Goal: Task Accomplishment & Management: Manage account settings

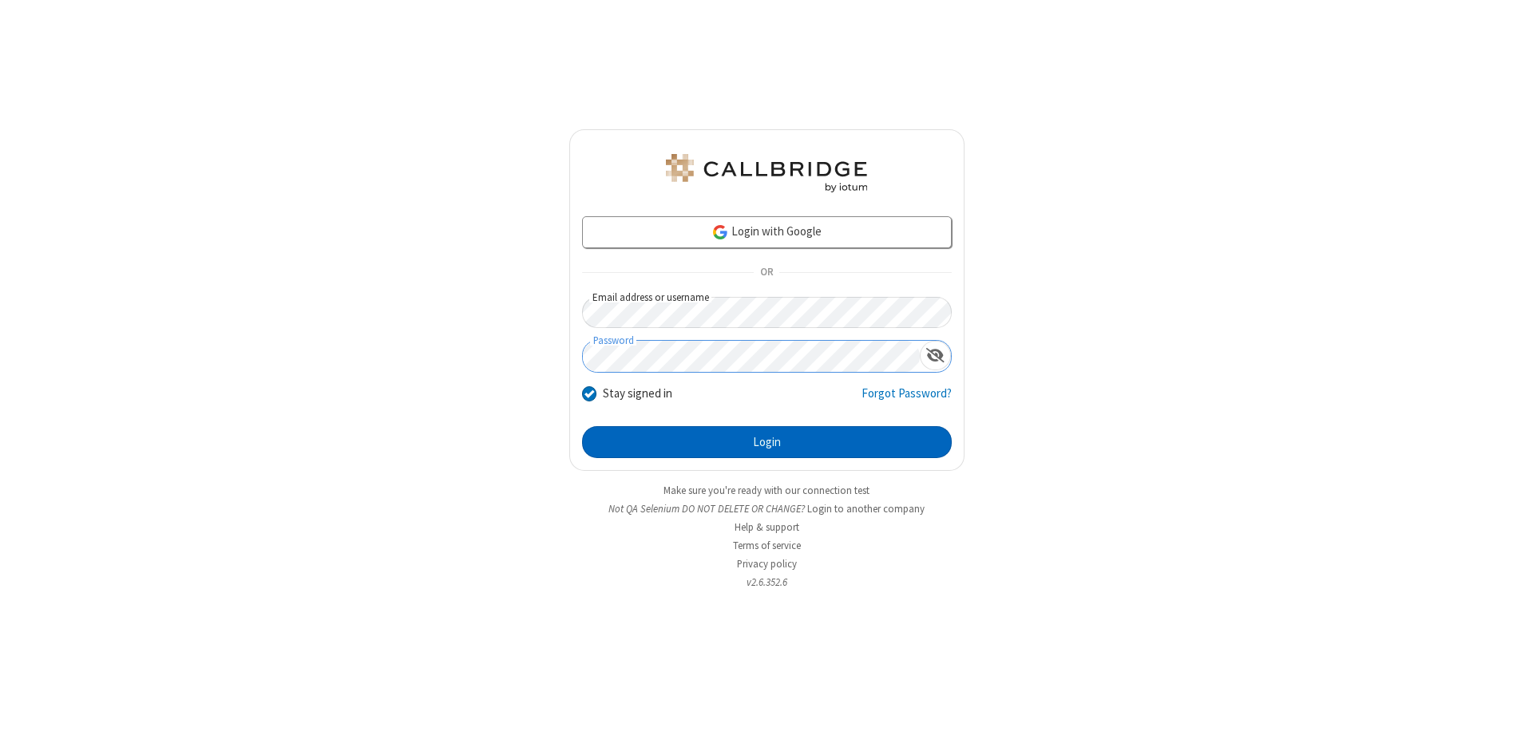
click at [767, 442] on button "Login" at bounding box center [767, 442] width 370 height 32
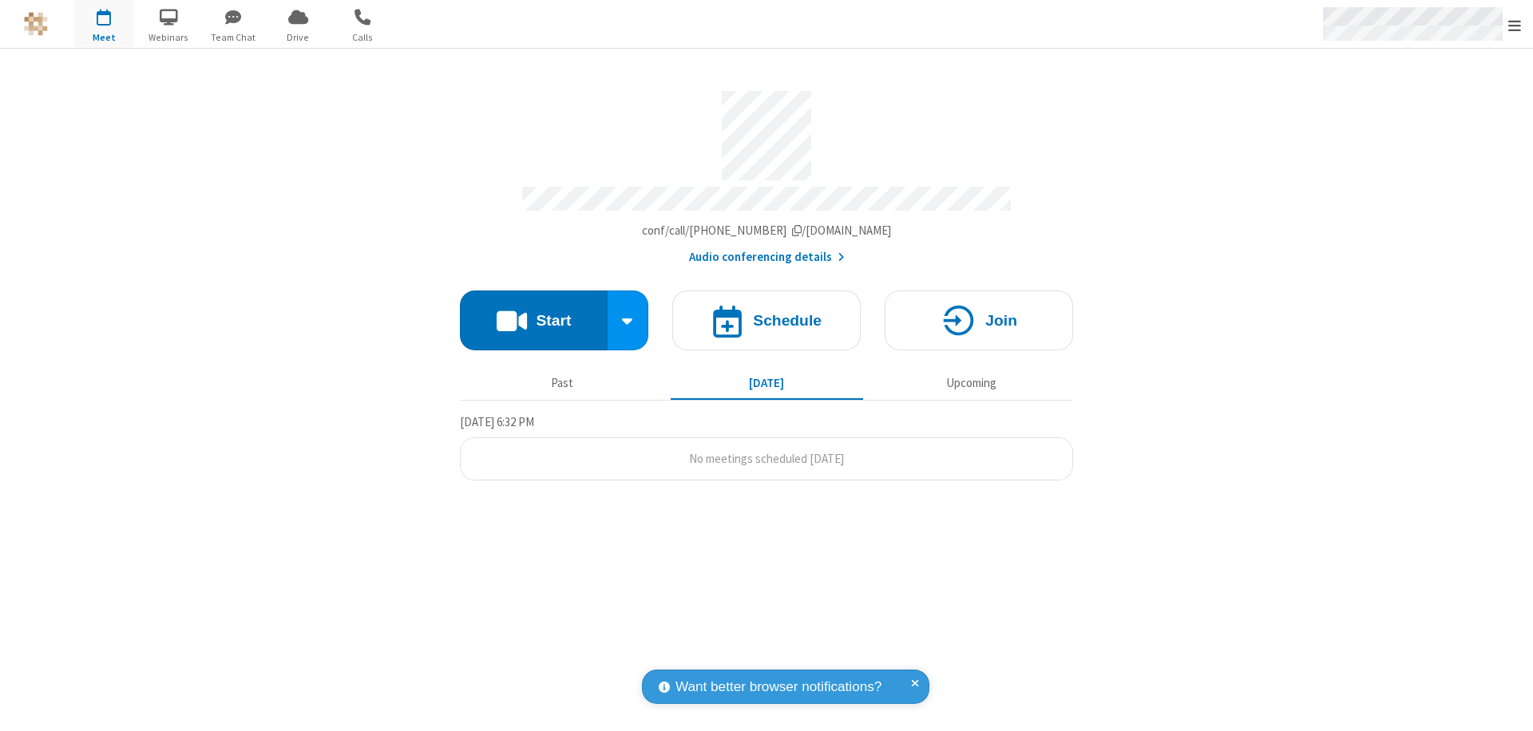
click at [1515, 25] on span "Open menu" at bounding box center [1514, 26] width 13 height 16
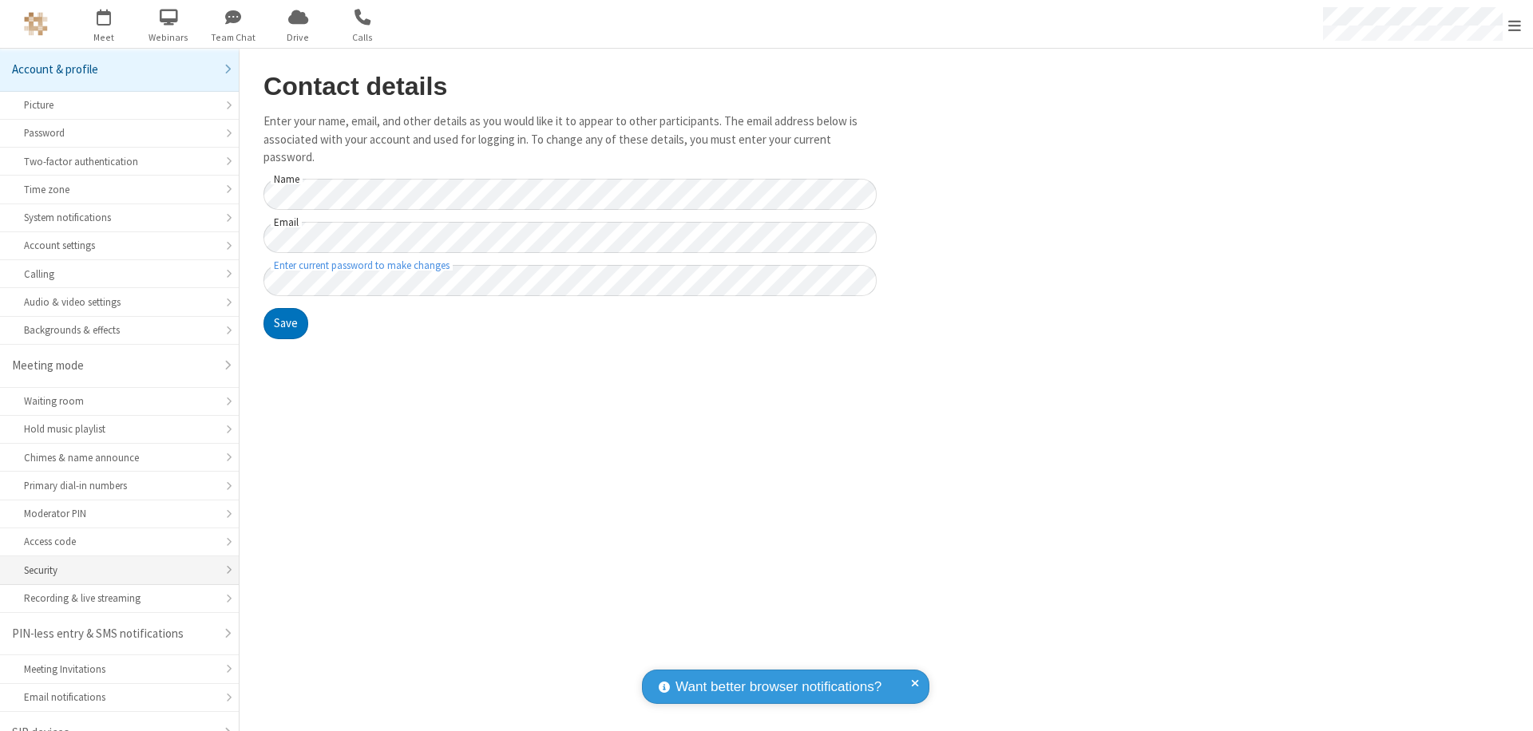
click at [113, 563] on div "Security" at bounding box center [119, 570] width 191 height 15
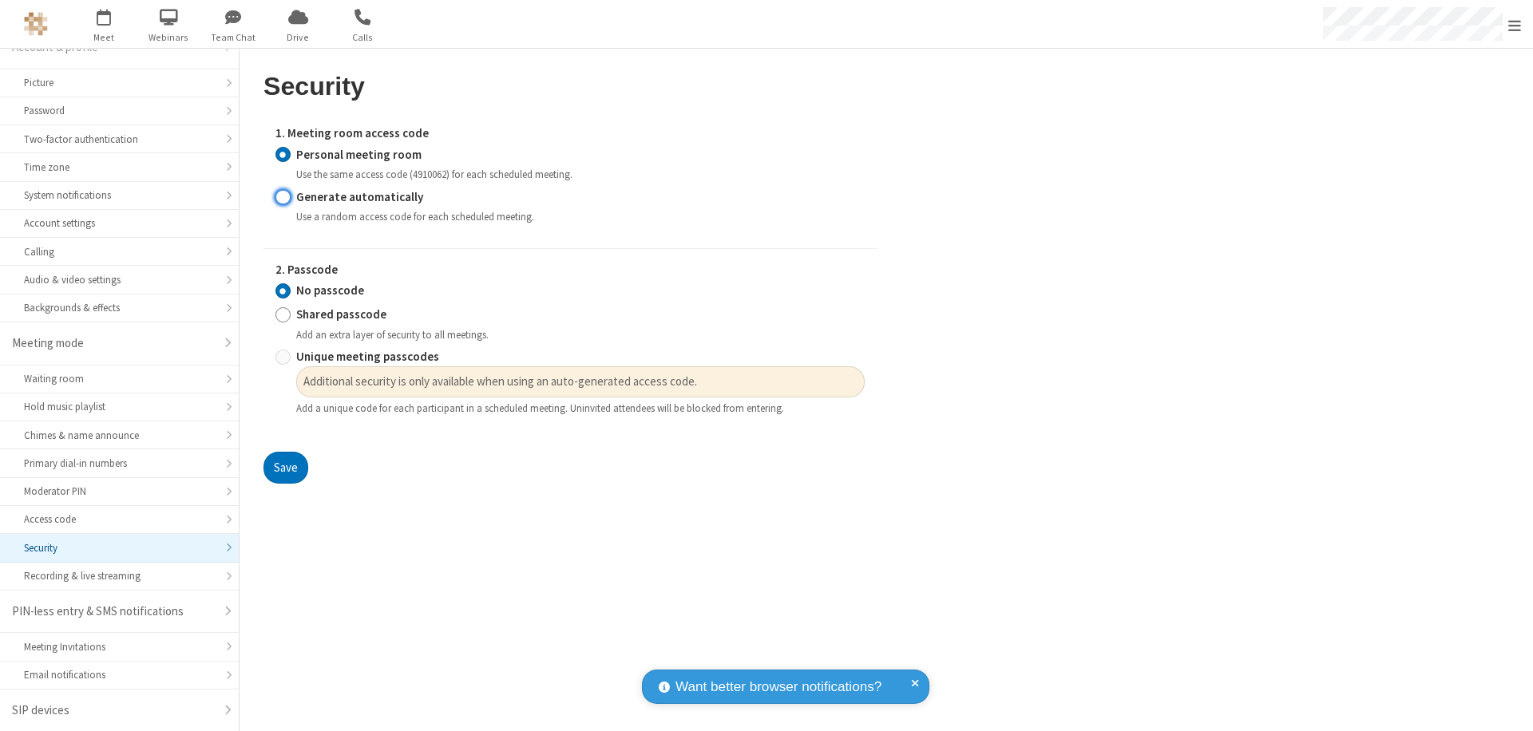
click at [283, 196] on input "Generate automatically" at bounding box center [282, 196] width 15 height 17
radio input "true"
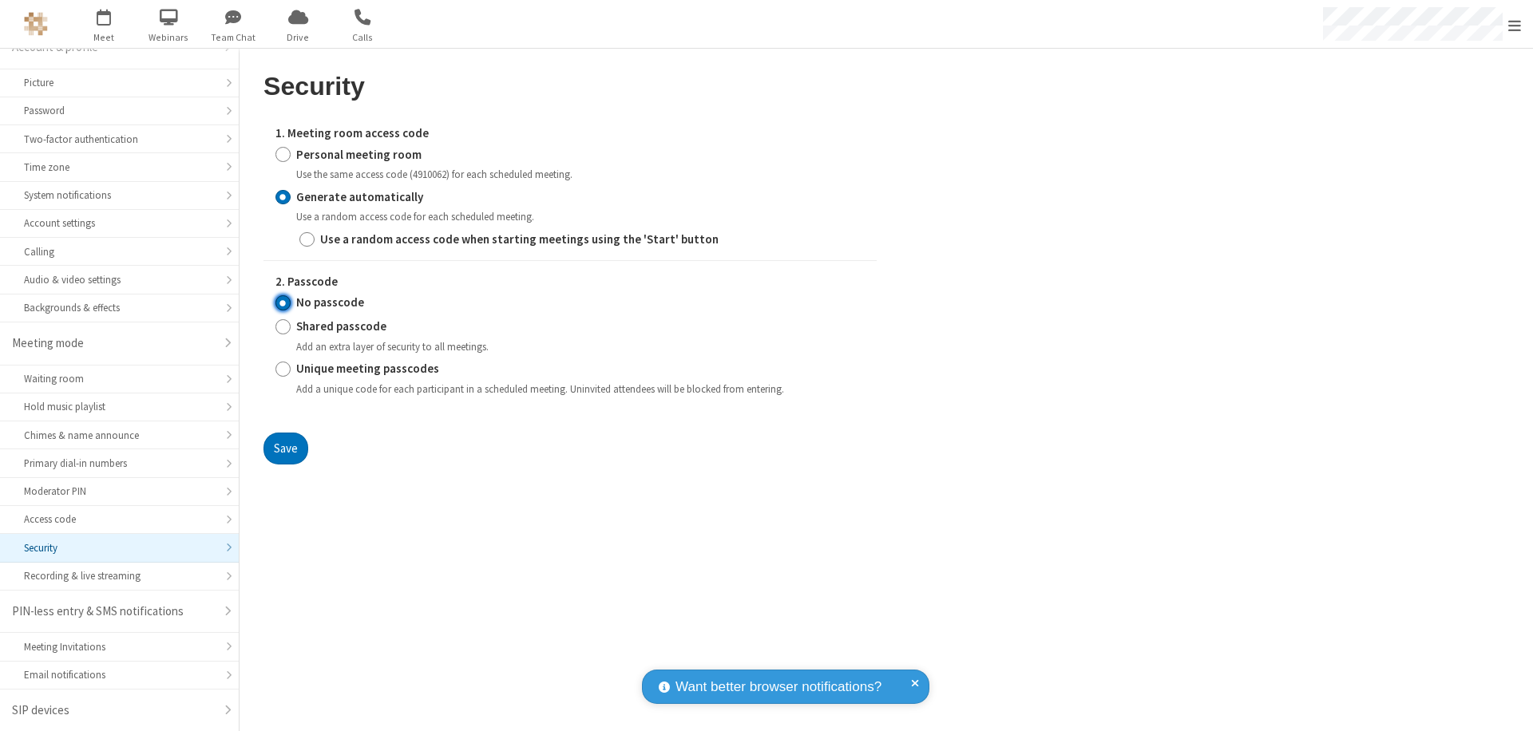
click at [283, 303] on input "No passcode" at bounding box center [282, 303] width 15 height 17
click at [285, 448] on button "Save" at bounding box center [285, 449] width 45 height 32
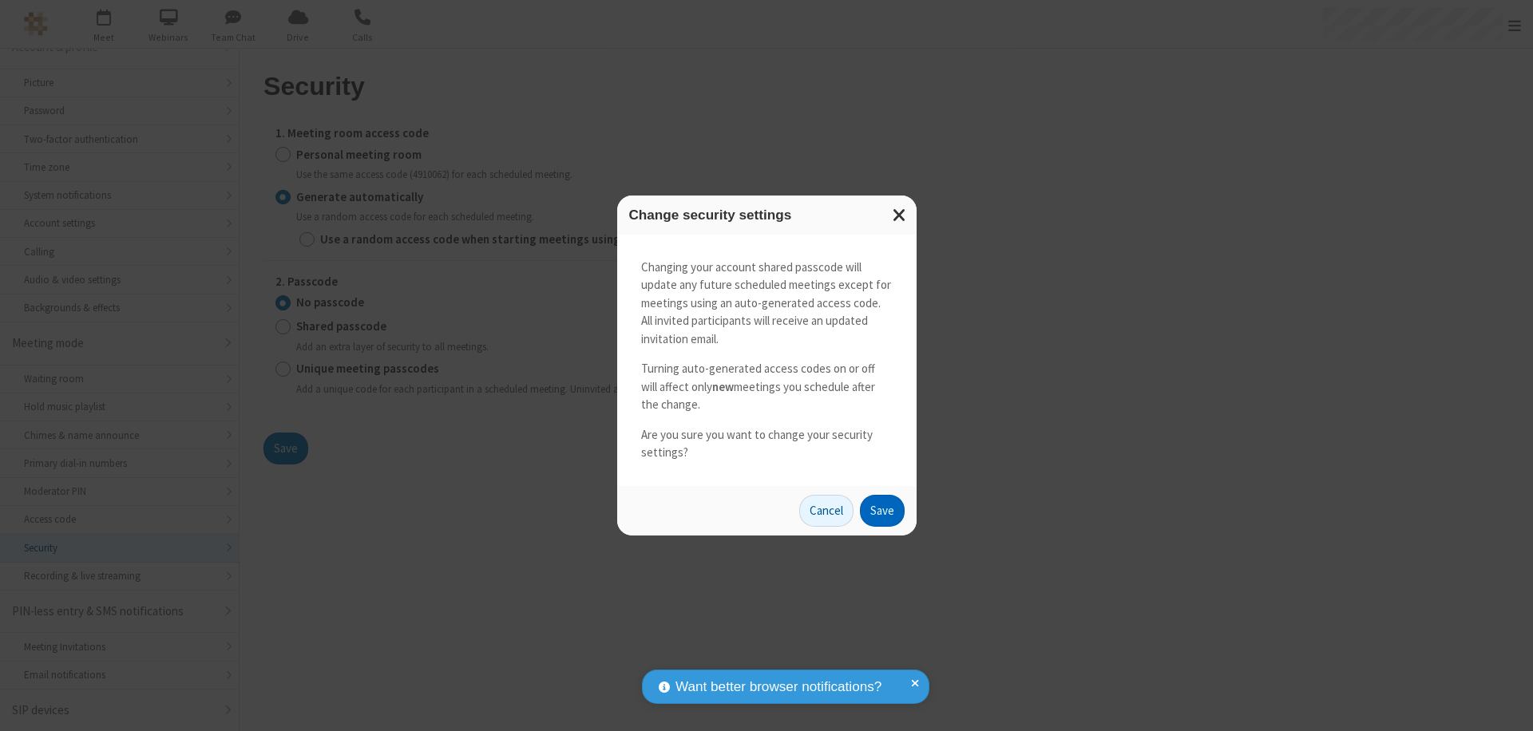
click at [882, 510] on button "Save" at bounding box center [882, 511] width 45 height 32
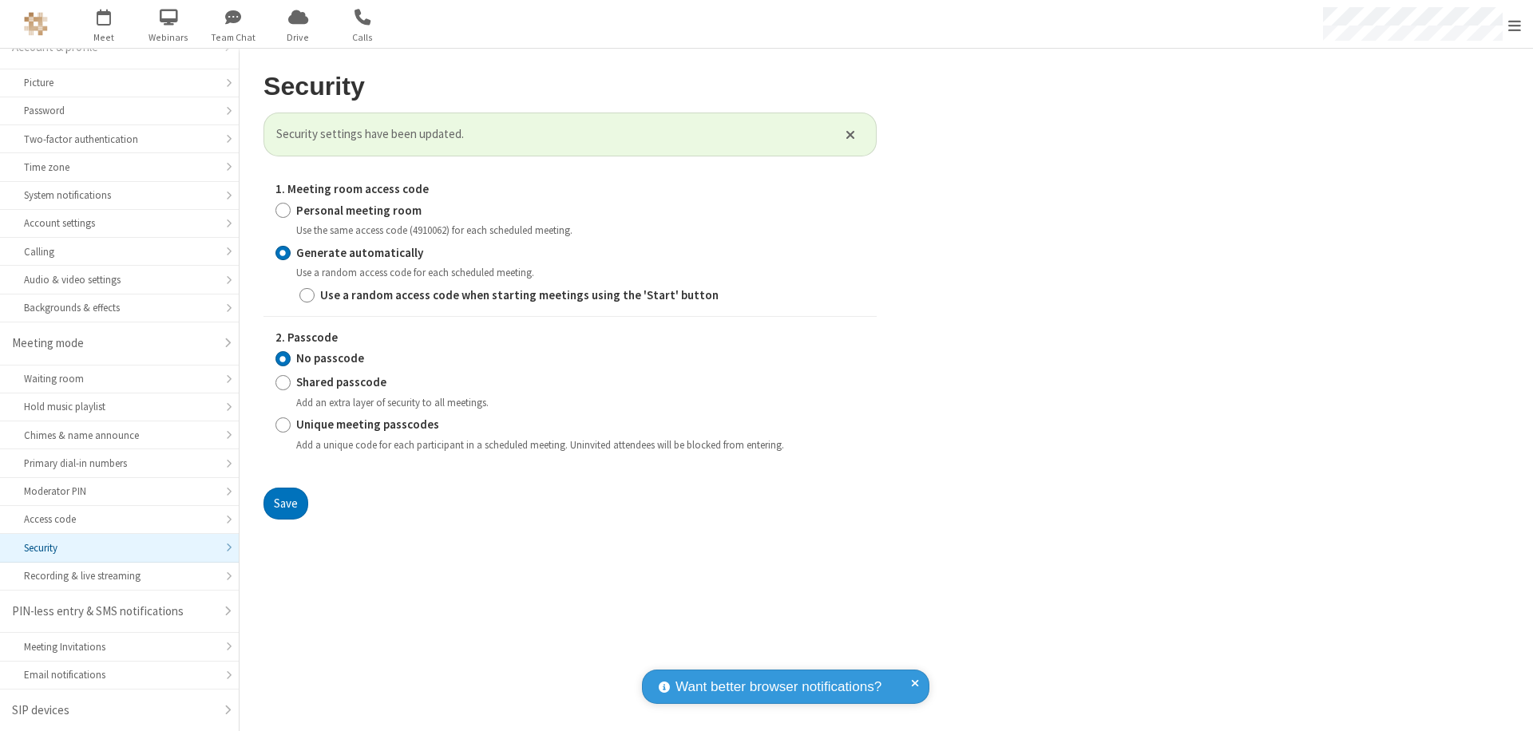
click at [1515, 25] on span "Open menu" at bounding box center [1514, 26] width 13 height 16
click at [104, 24] on span "button" at bounding box center [104, 16] width 60 height 27
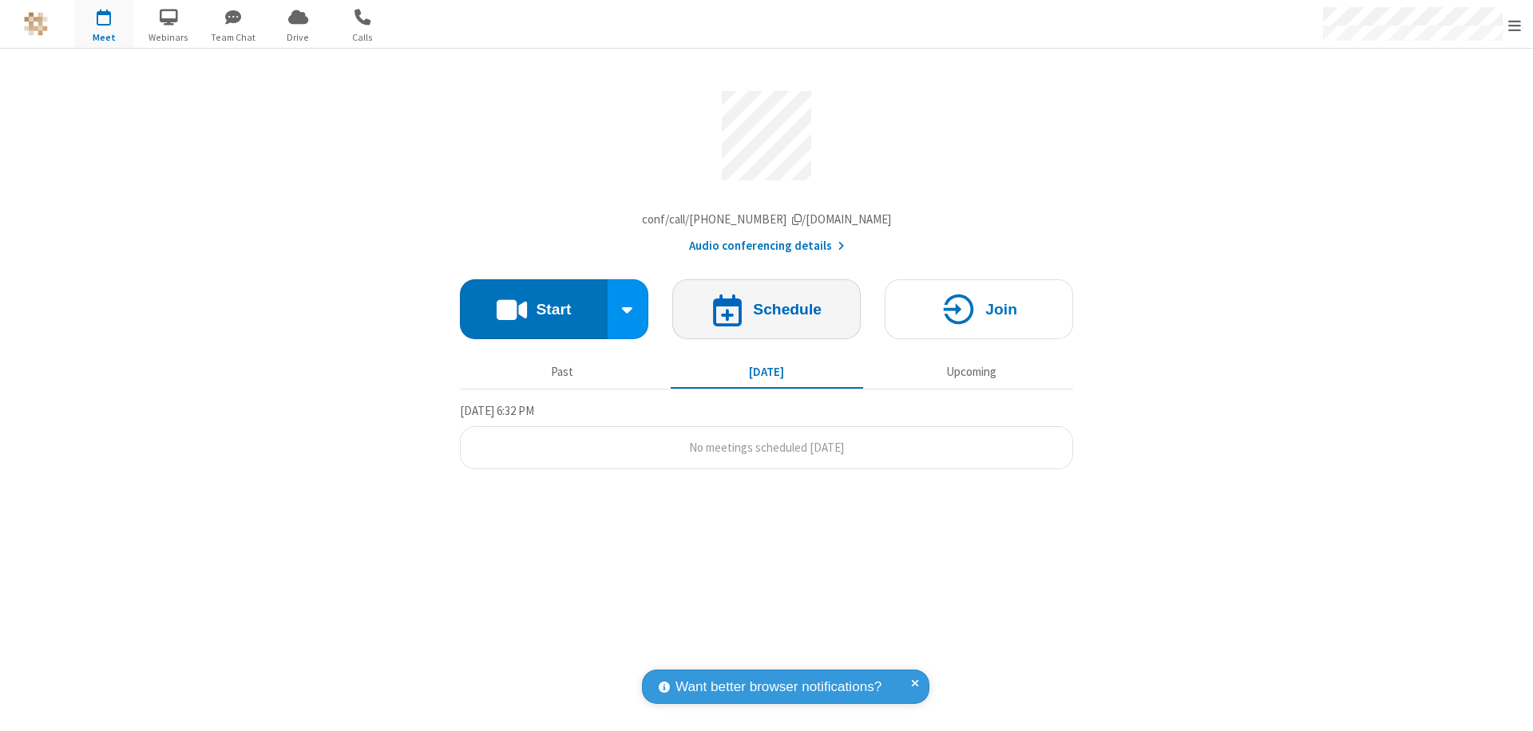
click at [767, 313] on h4 "Schedule" at bounding box center [787, 309] width 69 height 15
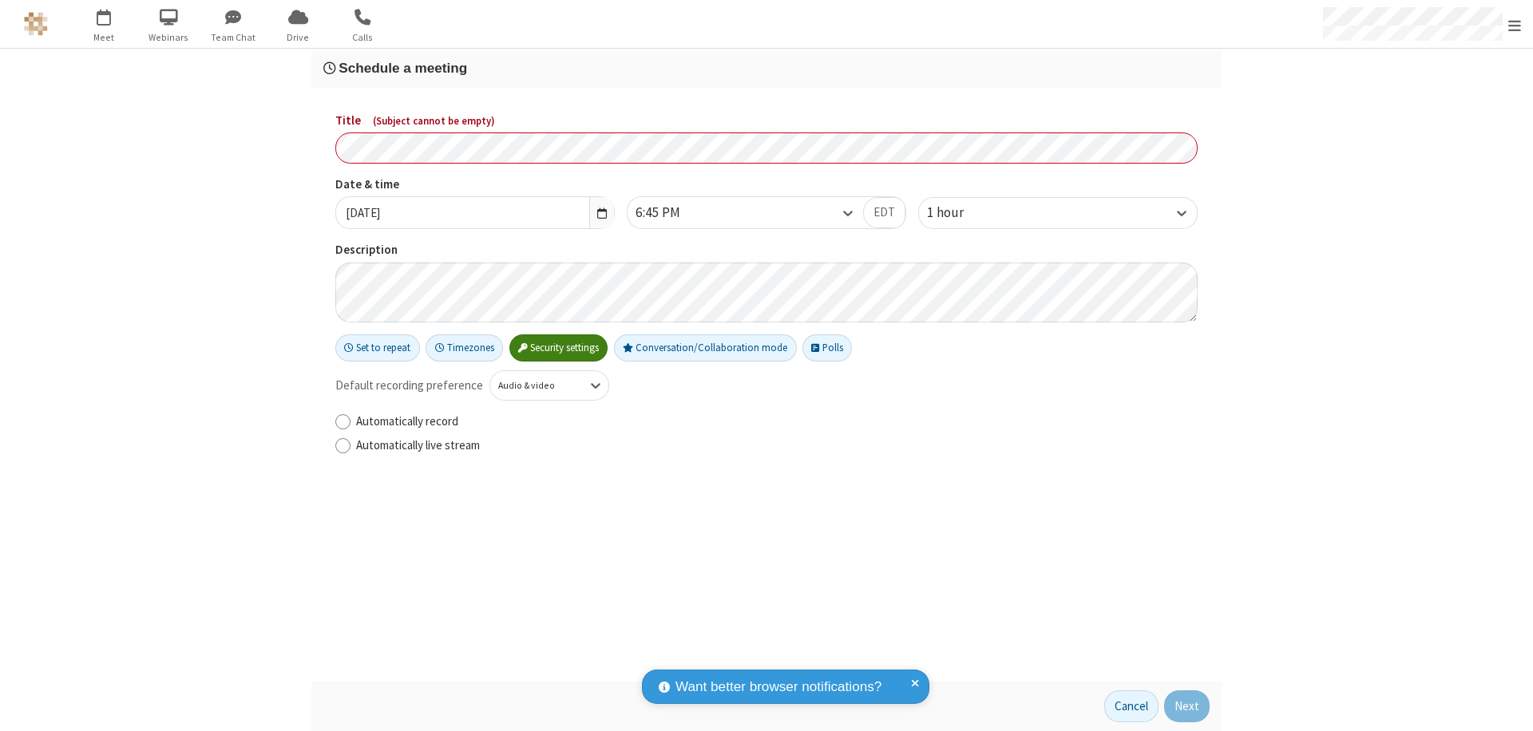
click at [767, 68] on h3 "Schedule a meeting" at bounding box center [766, 68] width 886 height 15
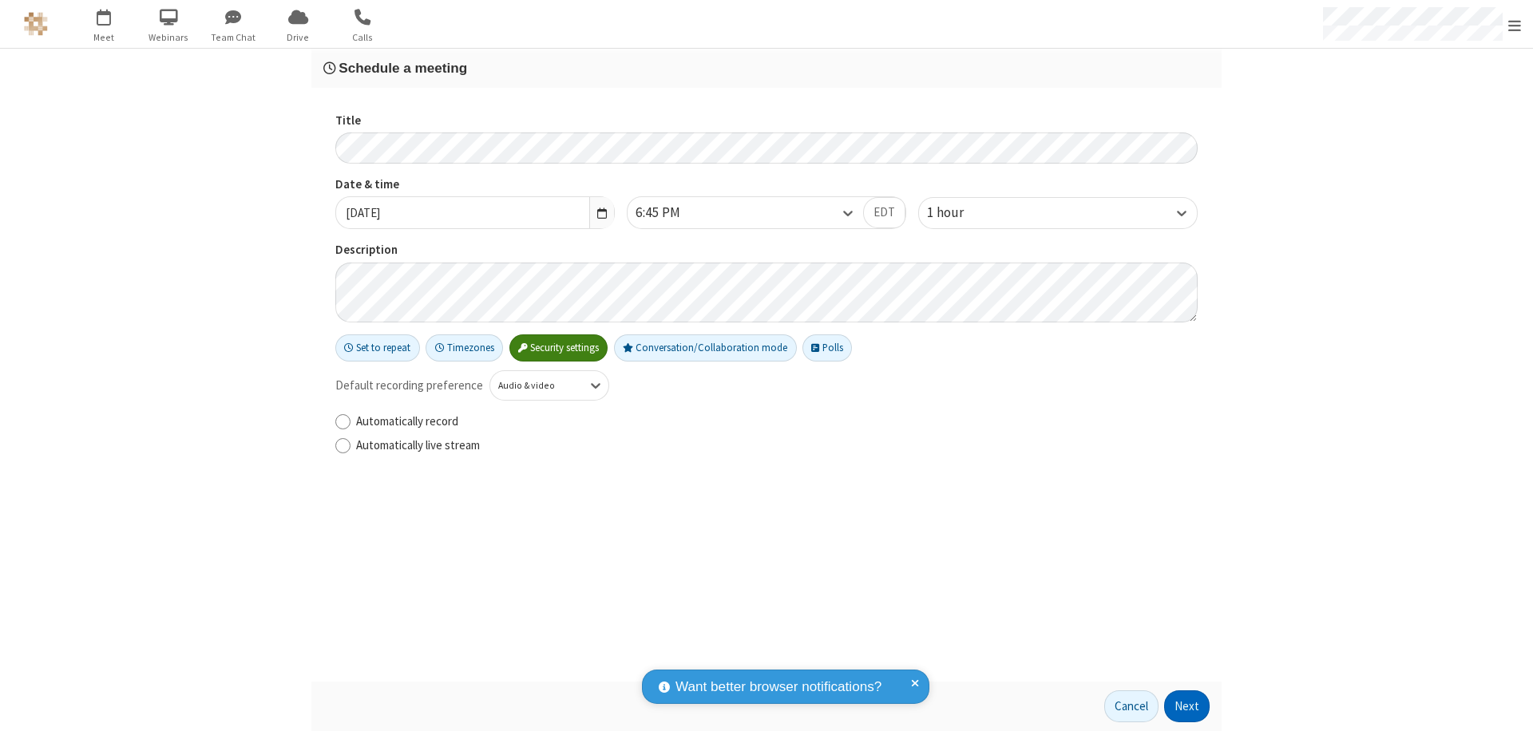
click at [1187, 707] on button "Next" at bounding box center [1187, 707] width 46 height 32
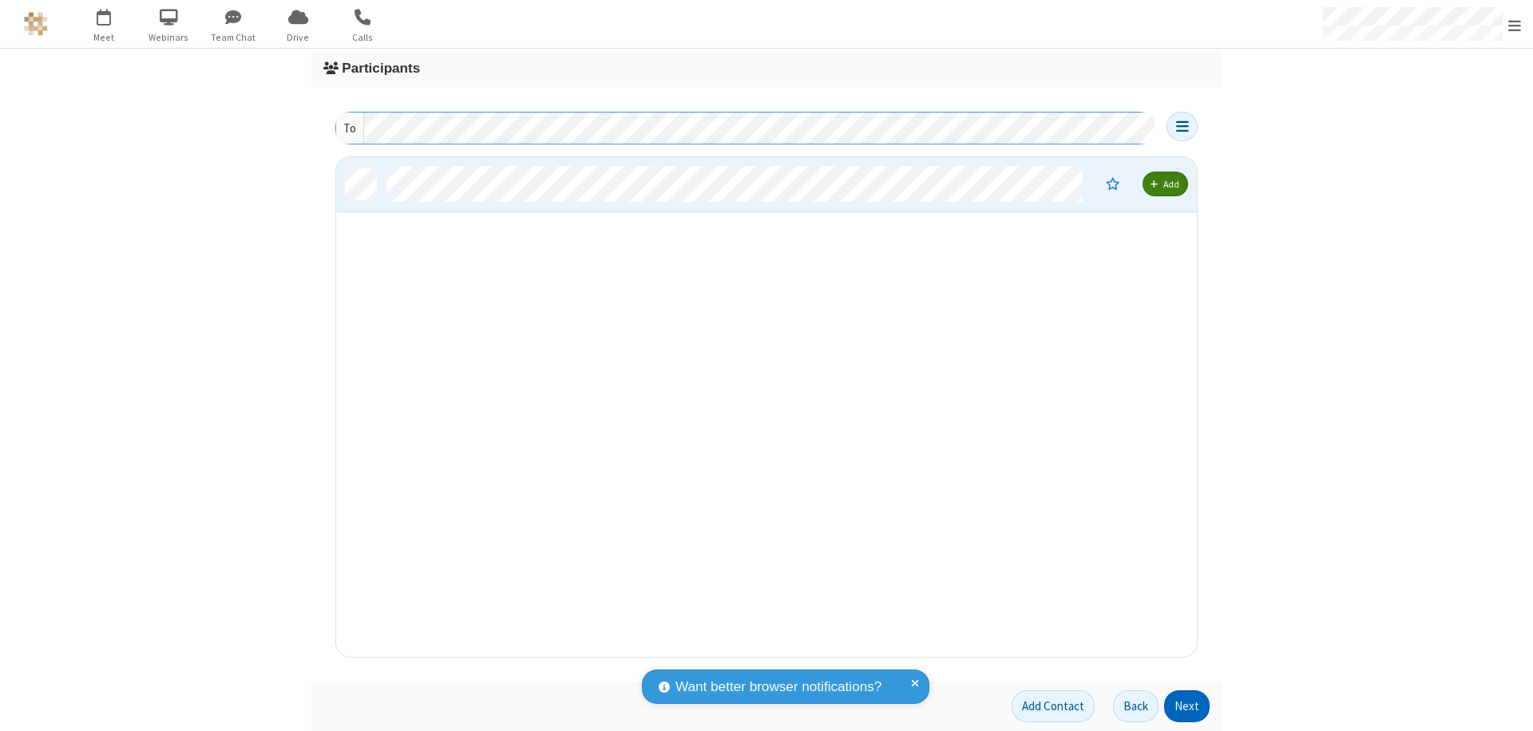
click at [1187, 707] on button "Next" at bounding box center [1187, 707] width 46 height 32
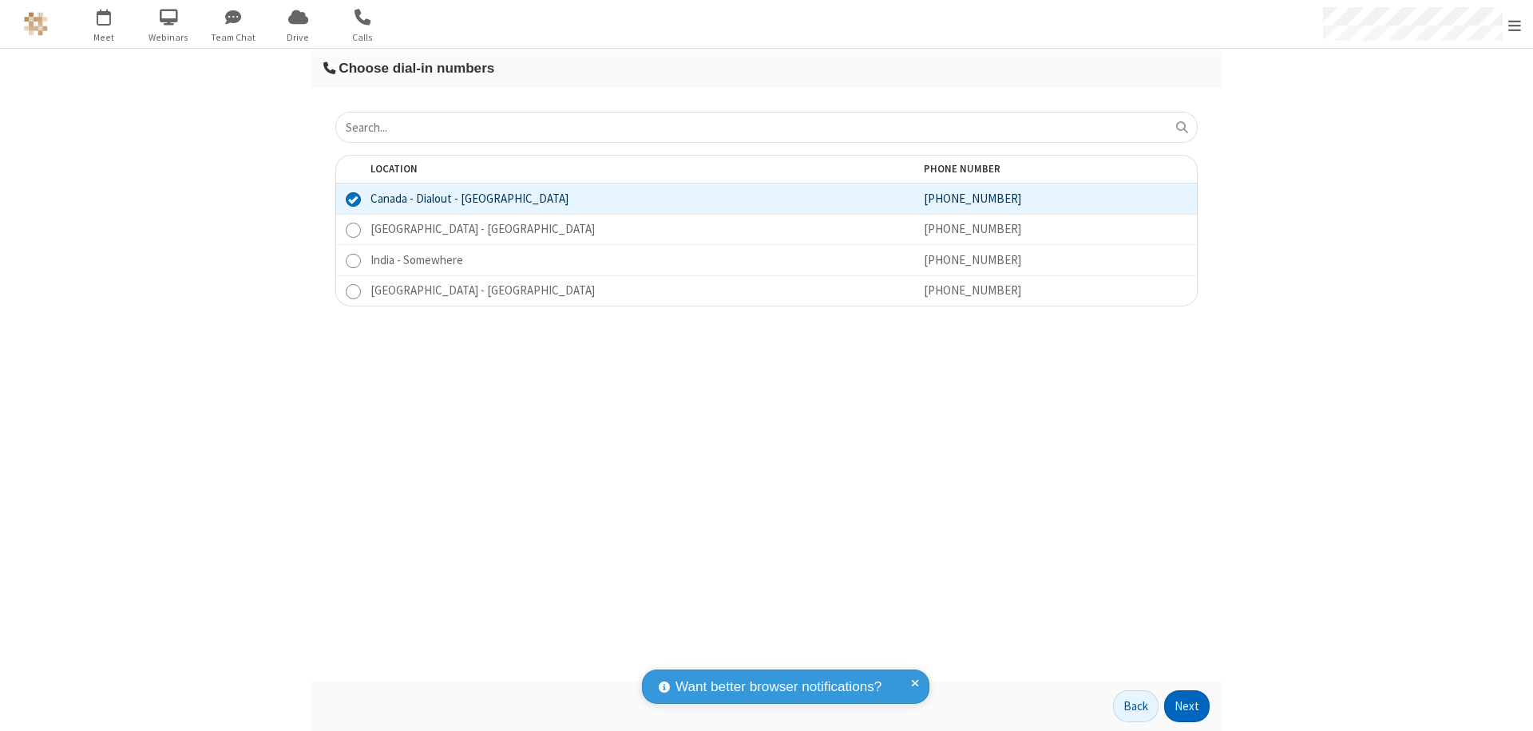
click at [1187, 707] on button "Next" at bounding box center [1187, 707] width 46 height 32
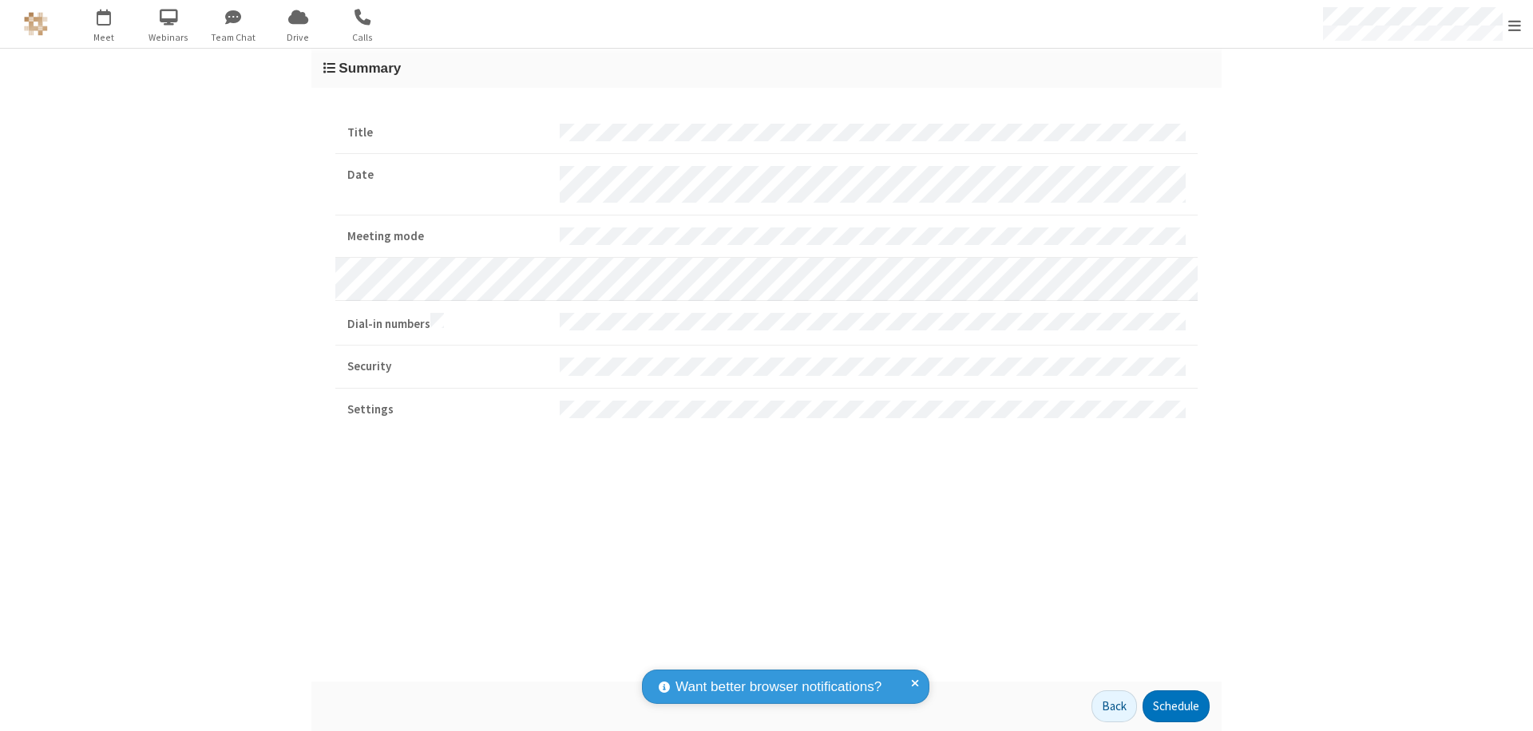
click at [1175, 707] on button "Schedule" at bounding box center [1176, 707] width 67 height 32
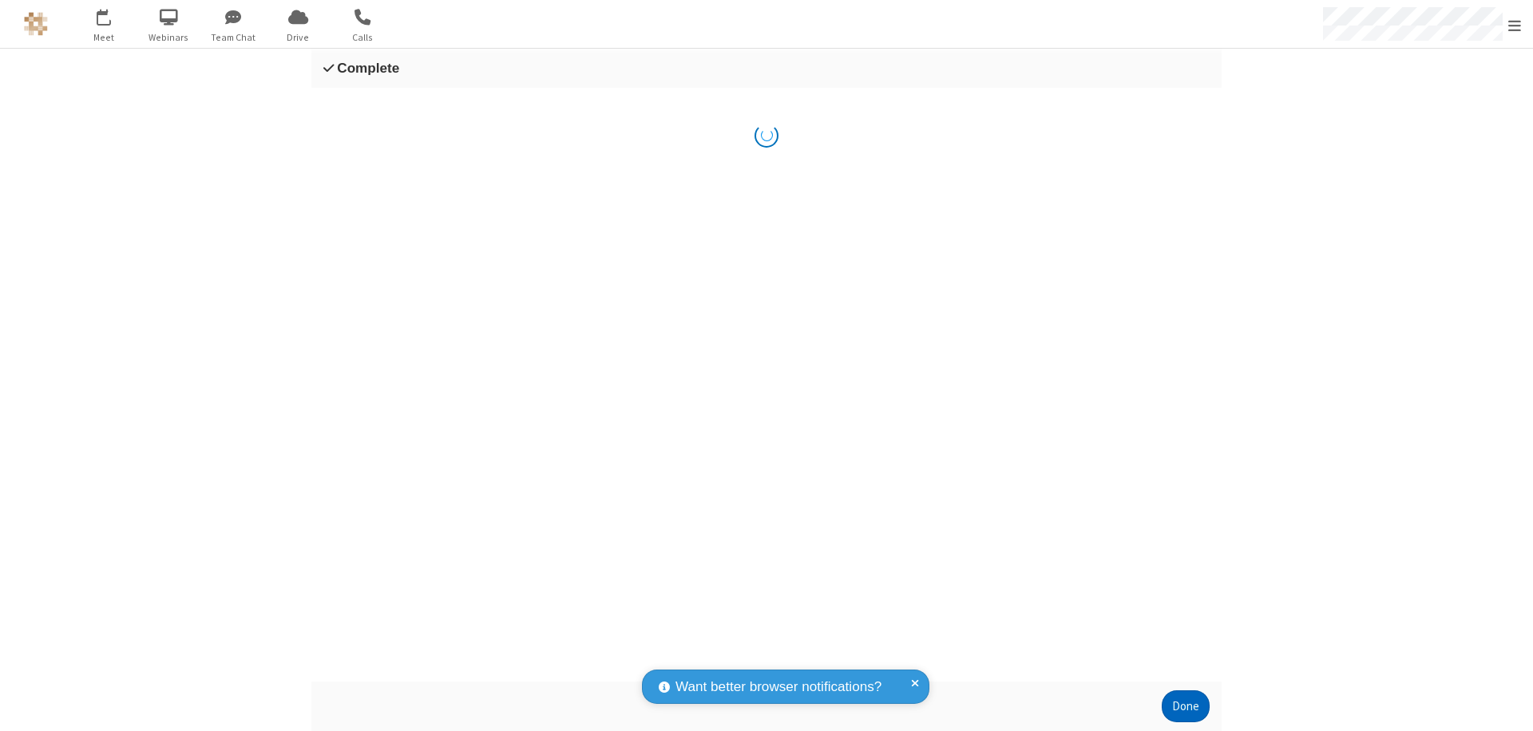
click at [1186, 707] on button "Done" at bounding box center [1186, 707] width 48 height 32
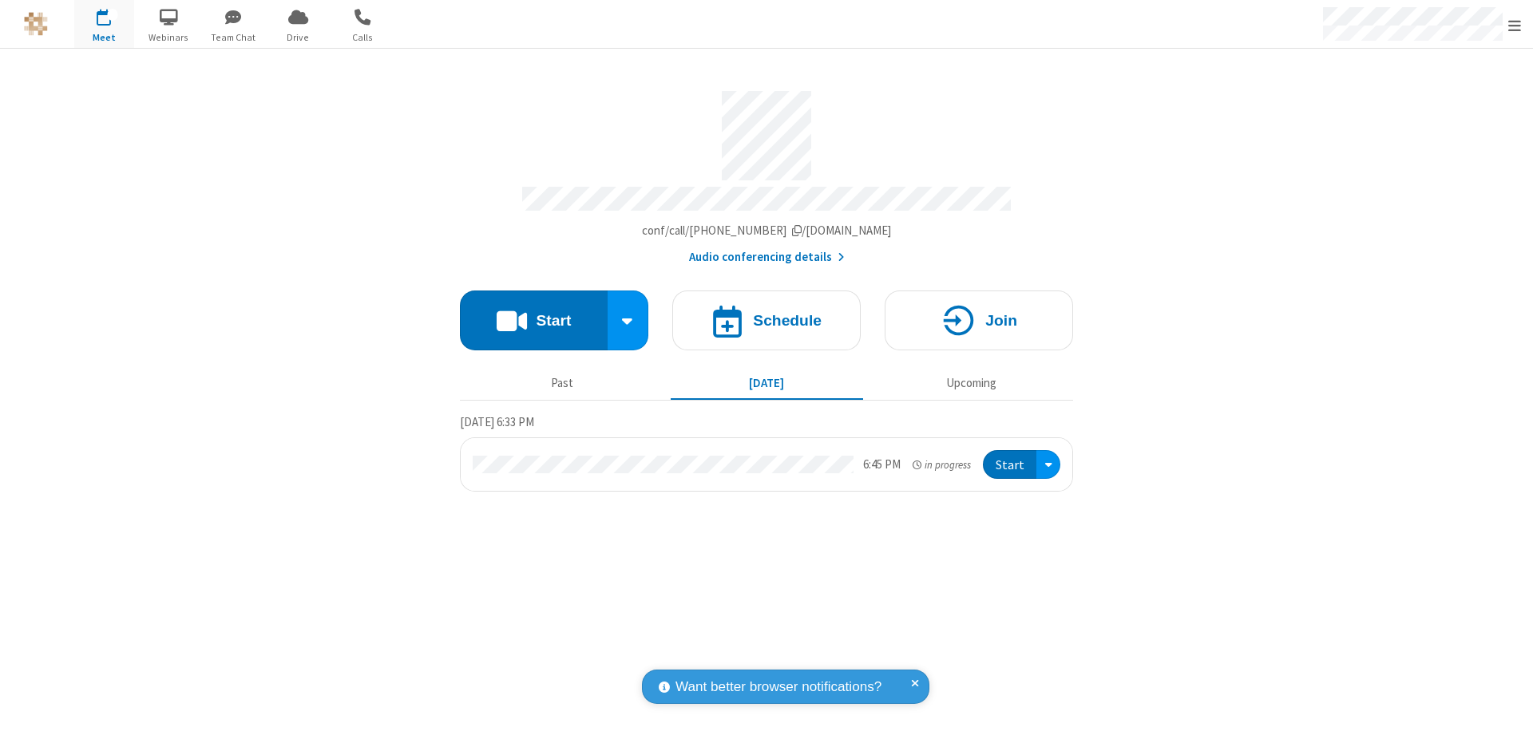
click at [1011, 458] on button "Start" at bounding box center [1009, 465] width 53 height 30
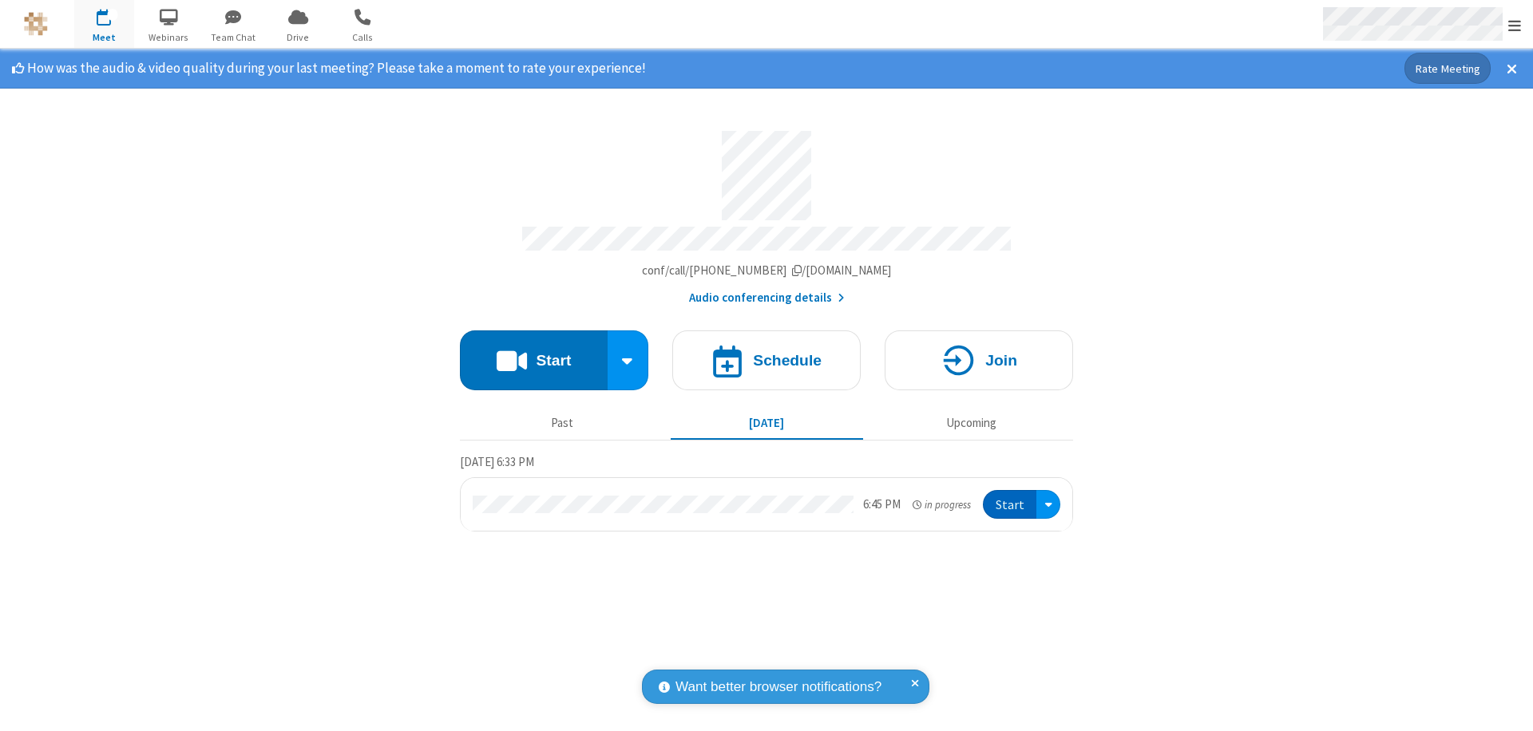
click at [1515, 25] on span "Open menu" at bounding box center [1514, 26] width 13 height 16
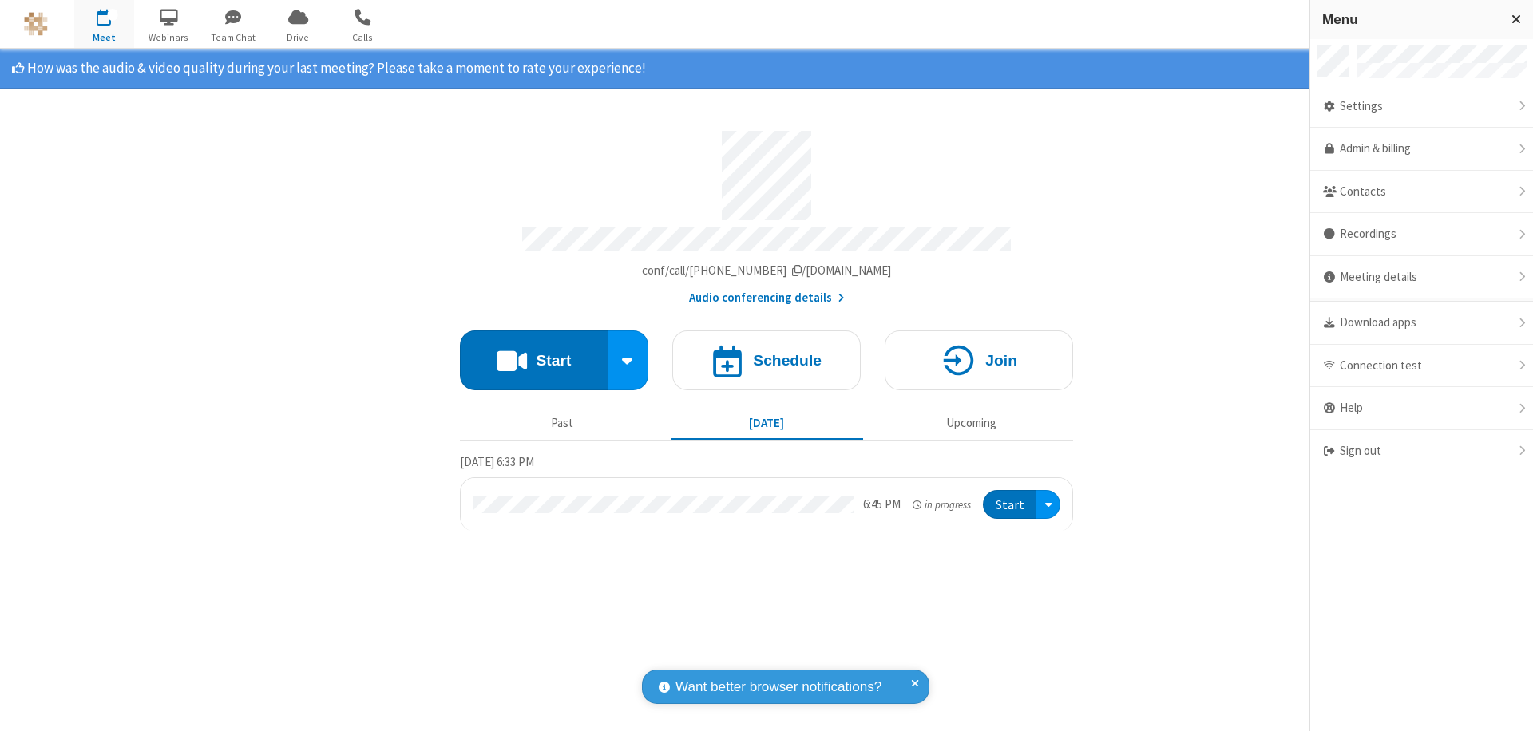
click at [1421, 106] on div "Settings" at bounding box center [1421, 106] width 223 height 43
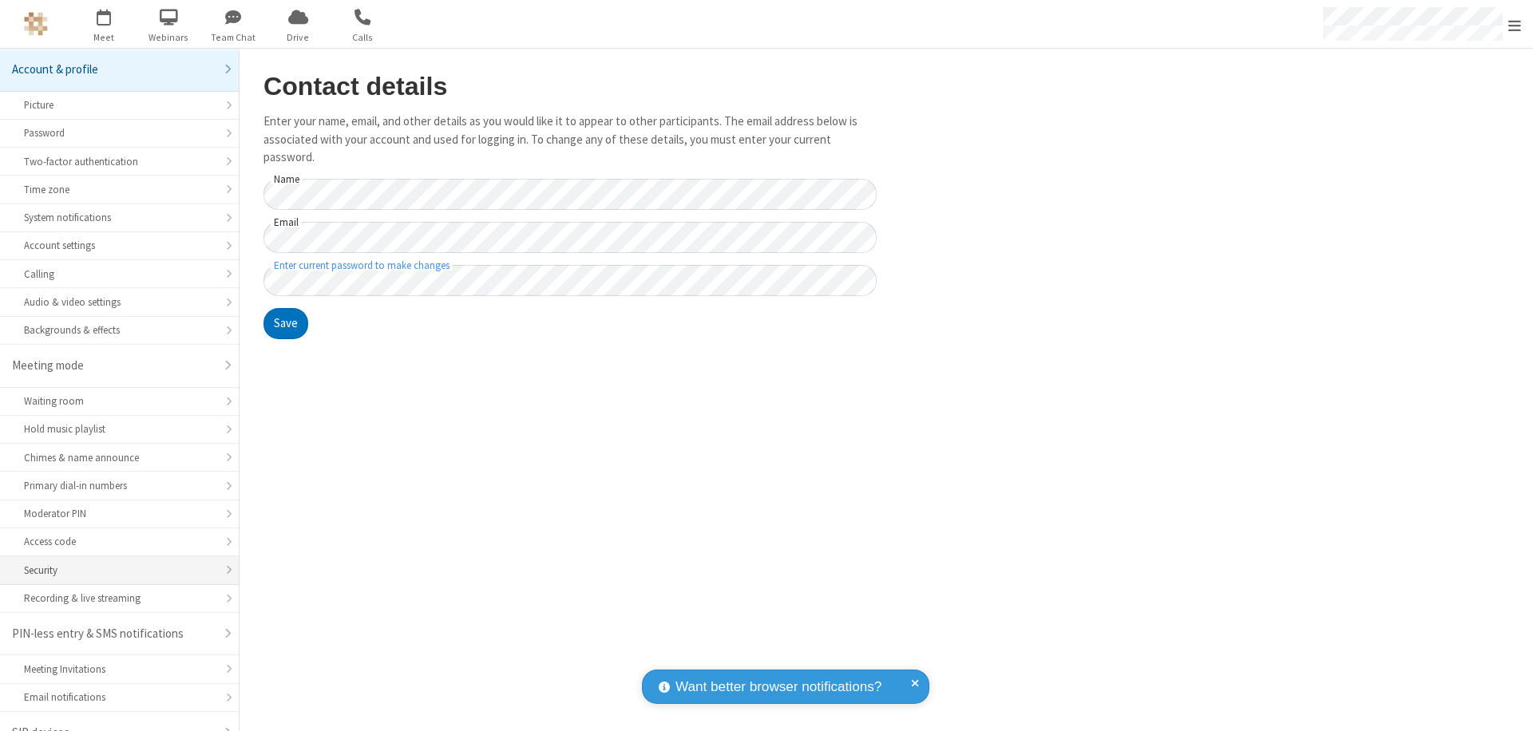
click at [113, 563] on div "Security" at bounding box center [119, 570] width 191 height 15
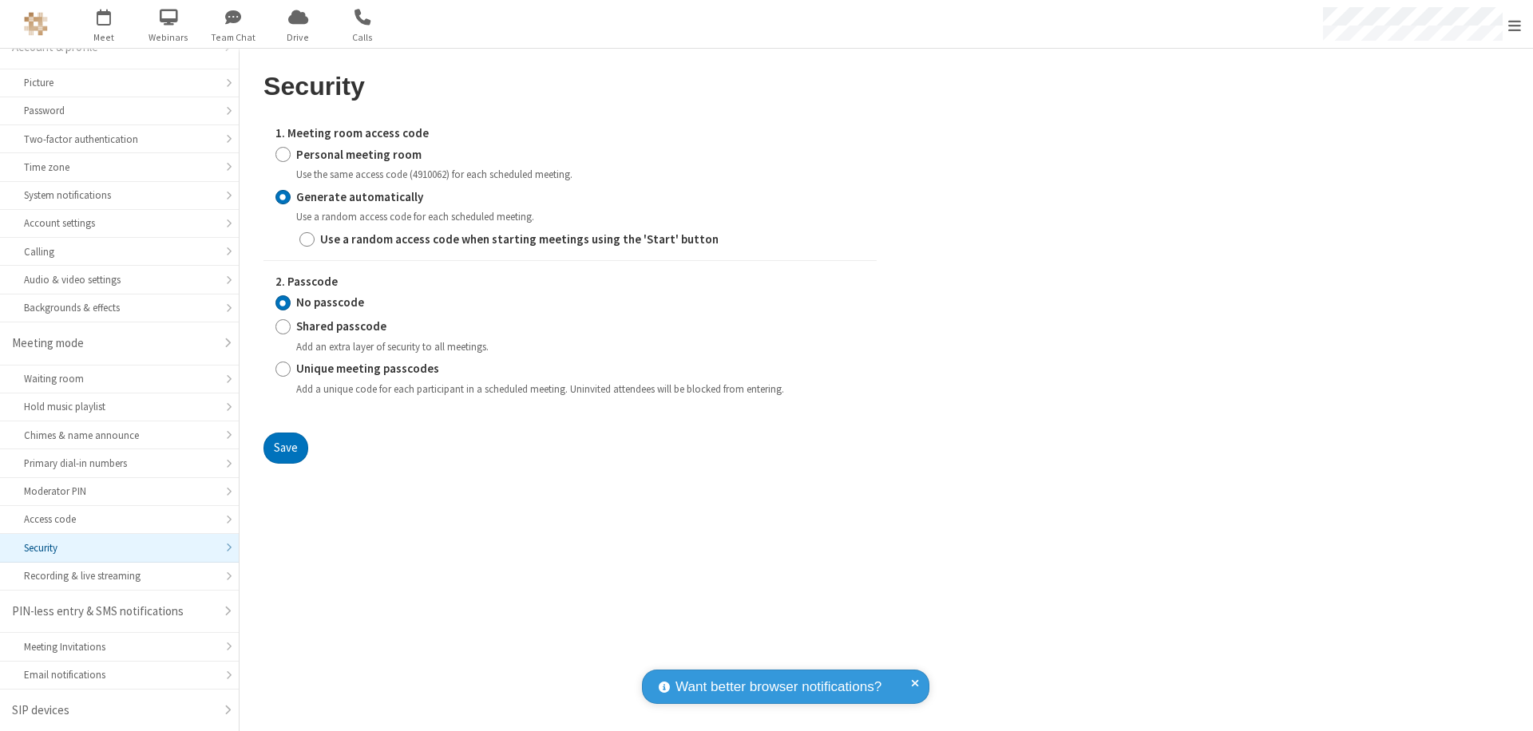
click at [283, 154] on input "Personal meeting room" at bounding box center [282, 154] width 15 height 17
radio input "true"
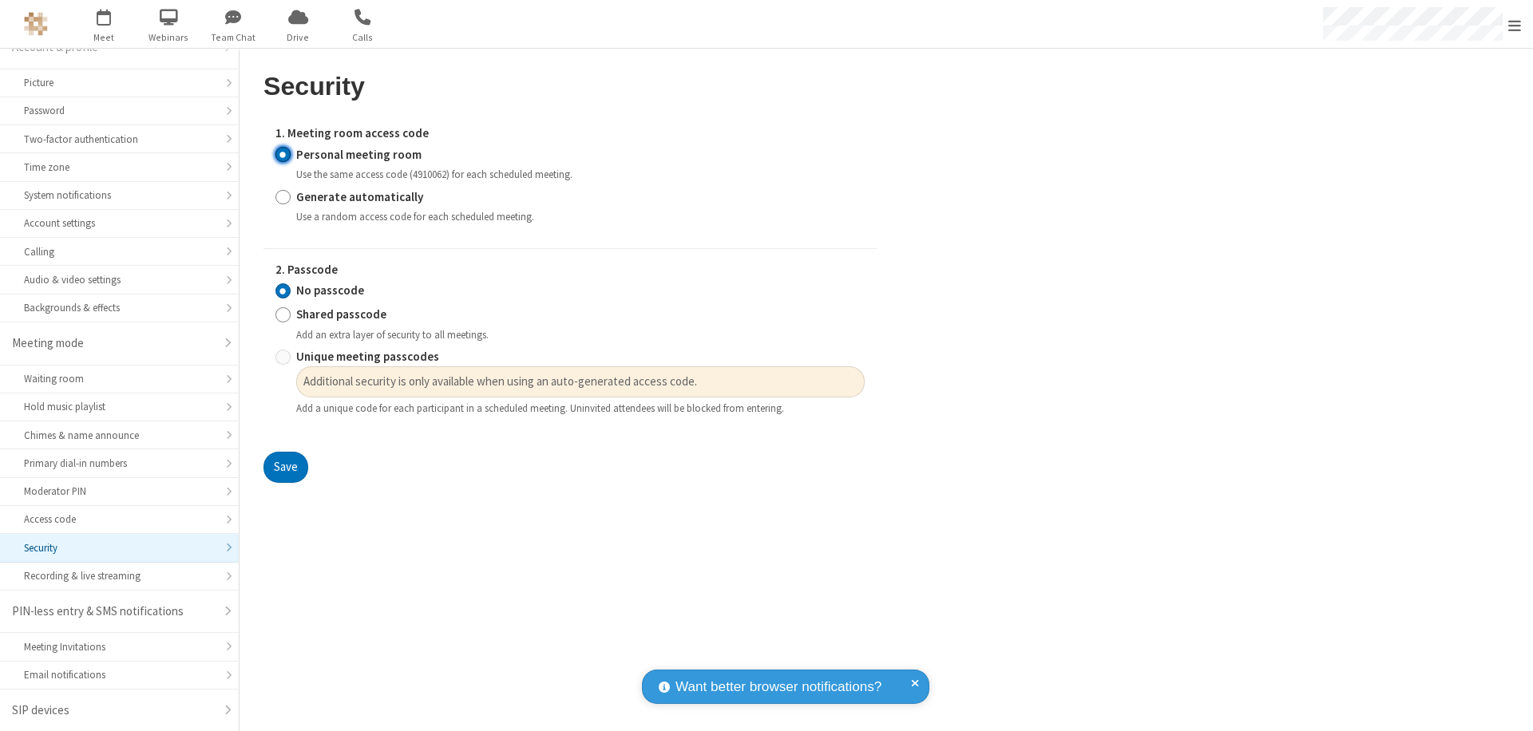
click at [283, 291] on input "No passcode" at bounding box center [282, 291] width 15 height 17
click at [285, 468] on button "Save" at bounding box center [285, 468] width 45 height 32
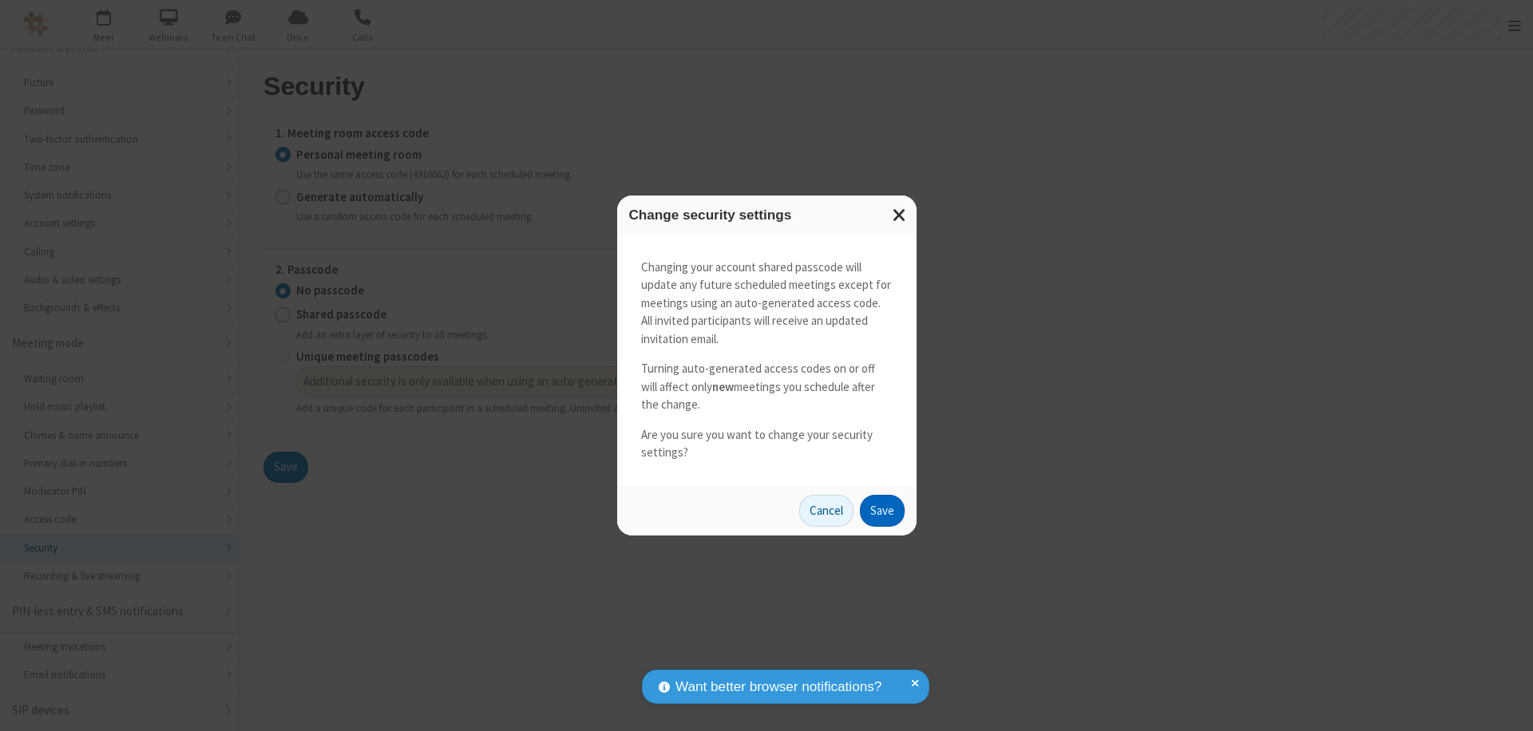
click at [882, 510] on button "Save" at bounding box center [882, 511] width 45 height 32
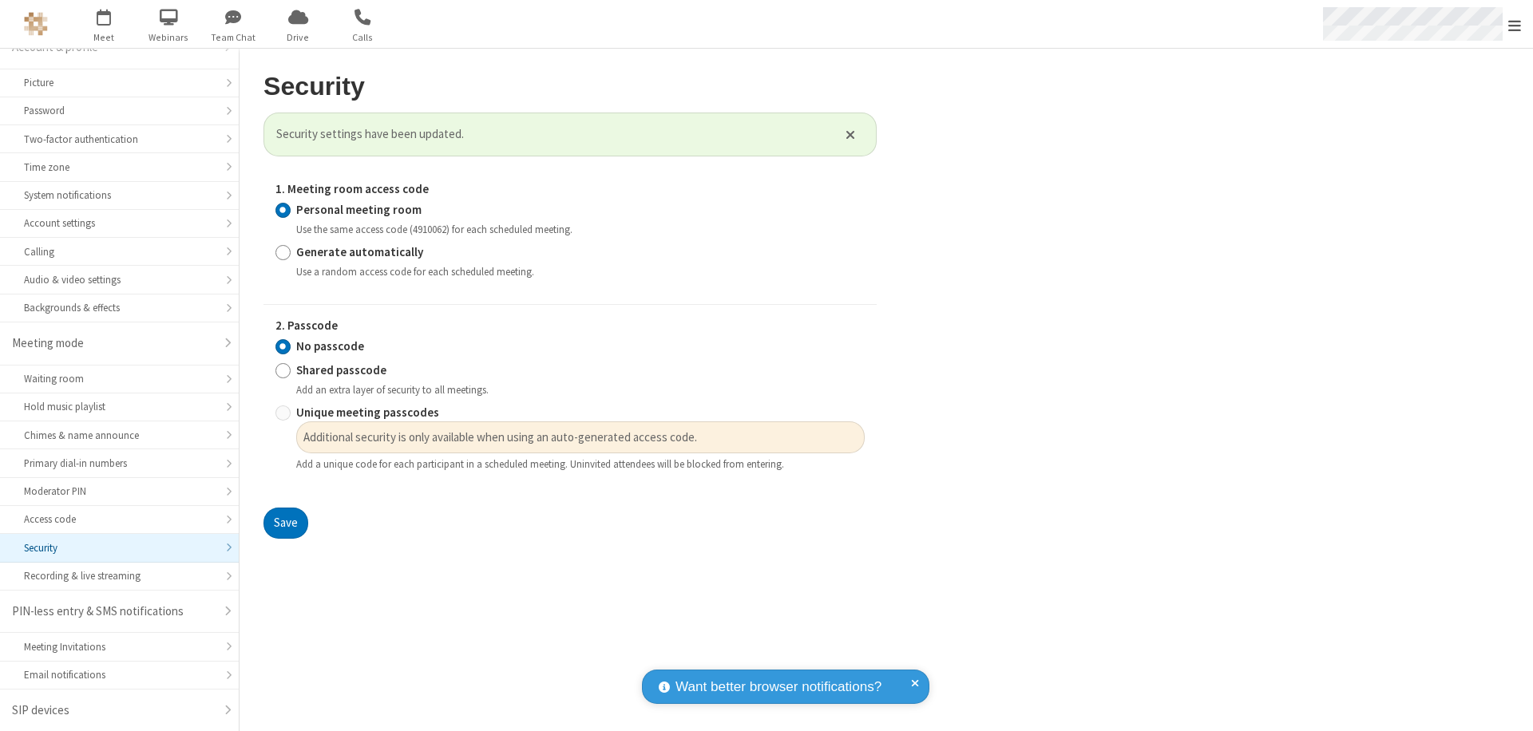
click at [1515, 24] on span "Open menu" at bounding box center [1514, 26] width 13 height 16
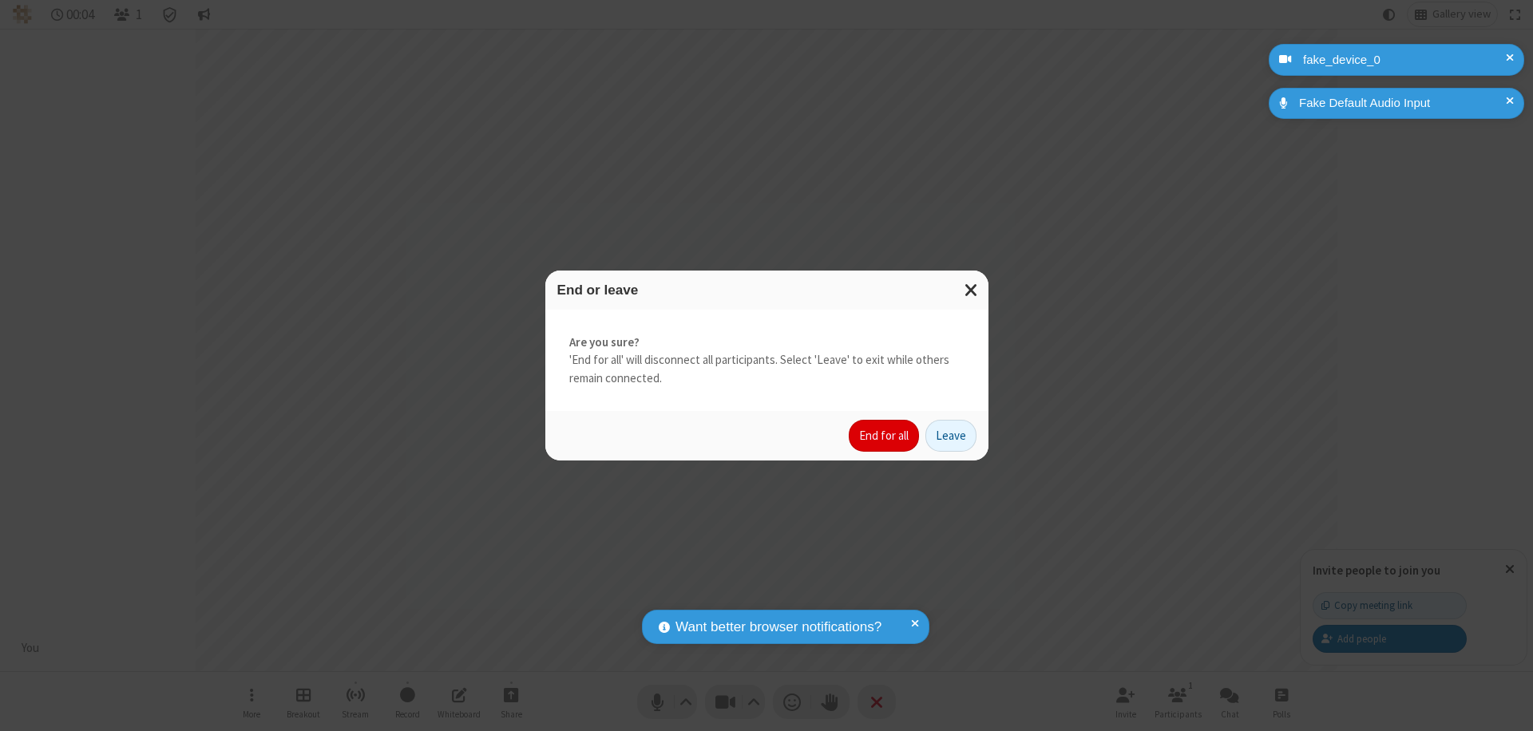
click at [885, 436] on button "End for all" at bounding box center [884, 436] width 70 height 32
